Goal: Task Accomplishment & Management: Use online tool/utility

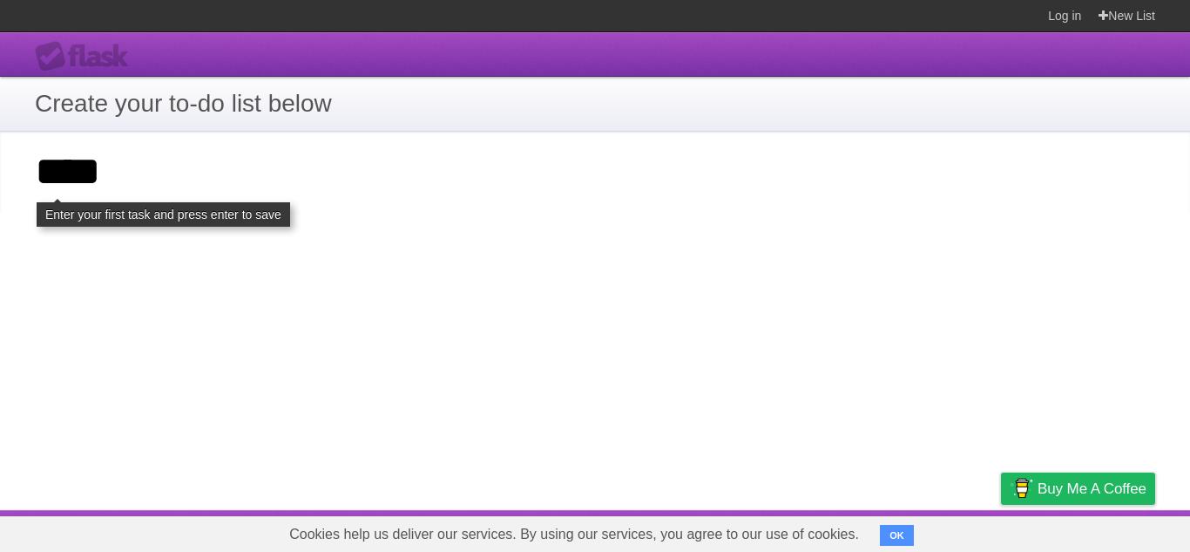
type input "****"
click input "**********" at bounding box center [0, 0] width 0 height 0
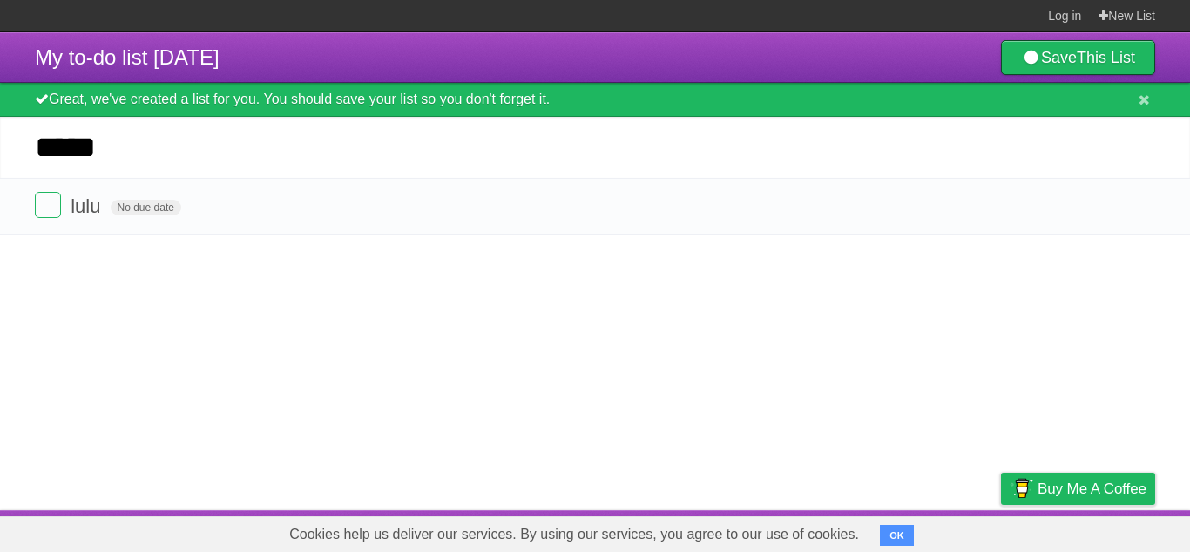
type input "******"
